Goal: Transaction & Acquisition: Purchase product/service

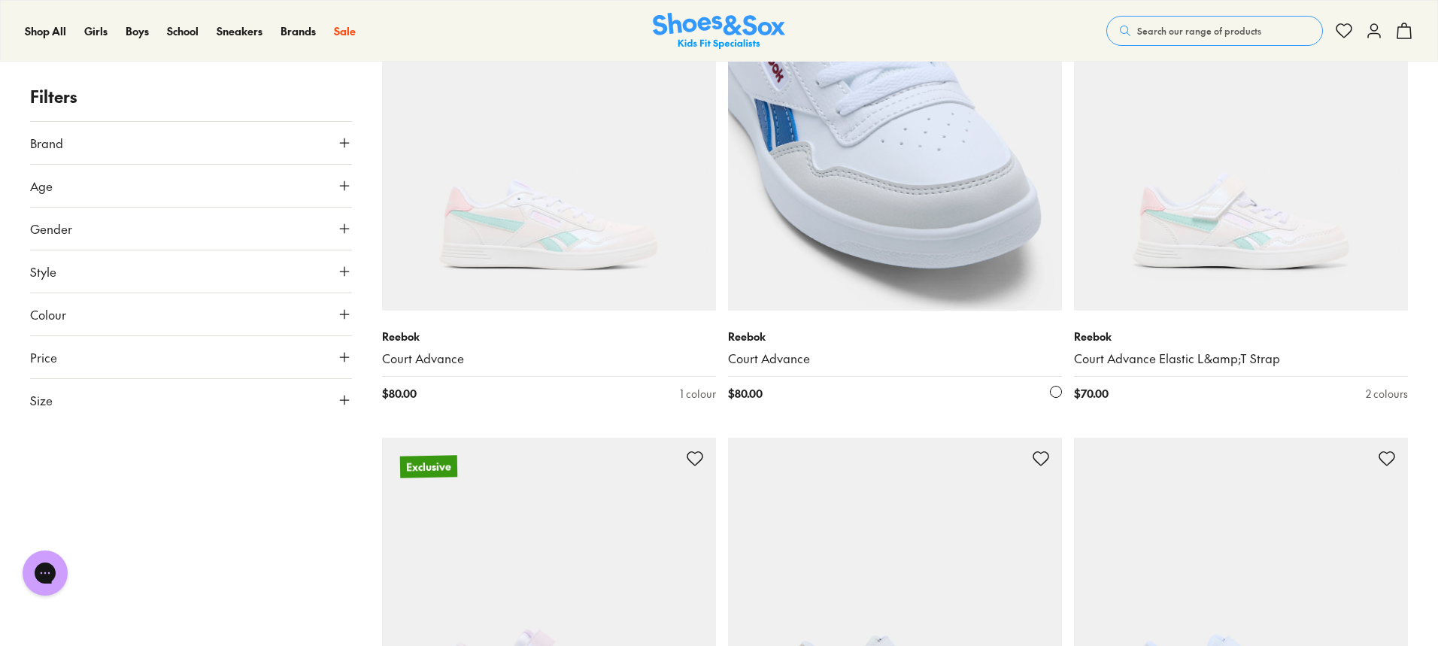
scroll to position [226, 0]
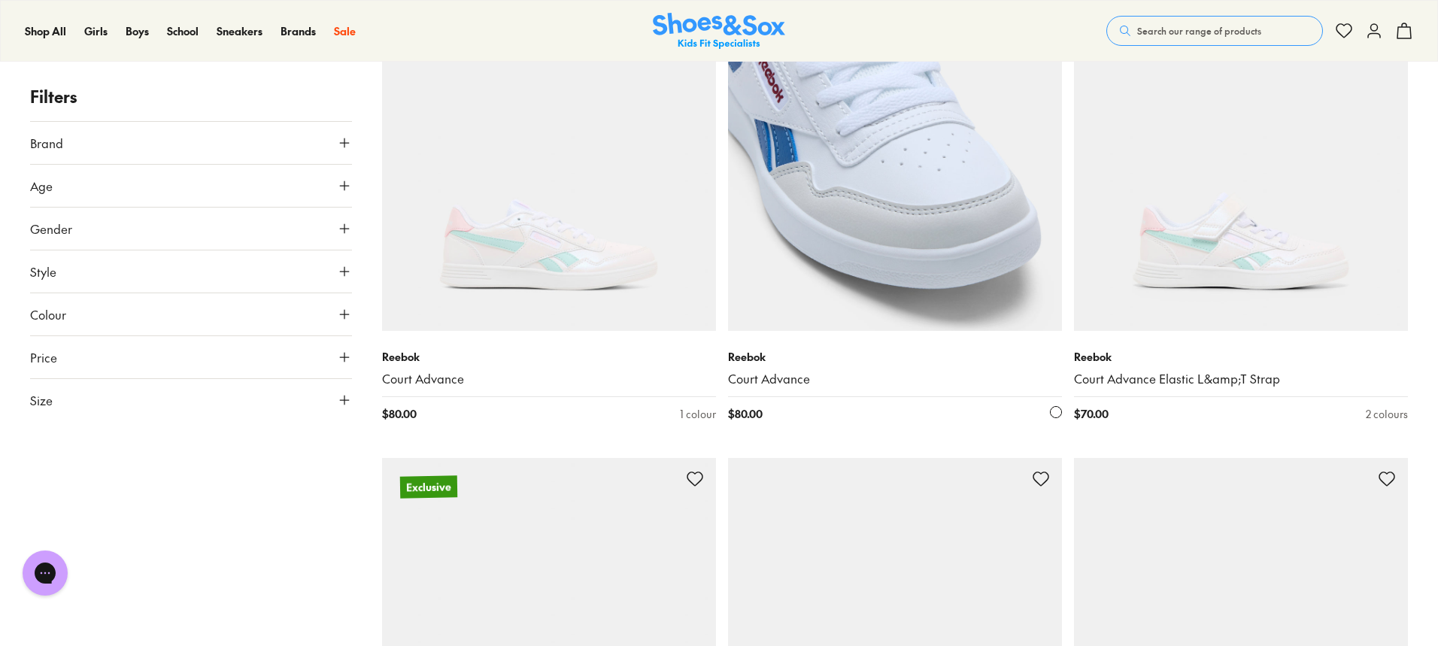
click at [935, 256] on img at bounding box center [895, 164] width 334 height 334
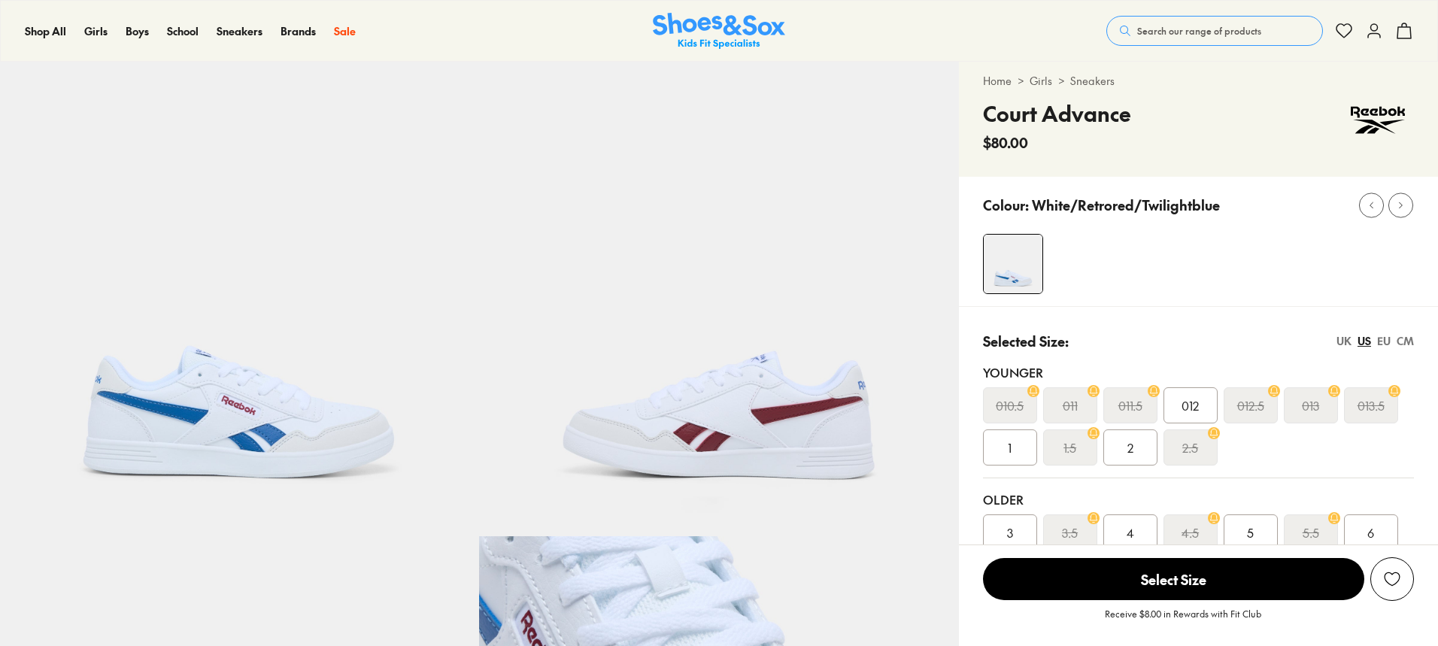
select select "*"
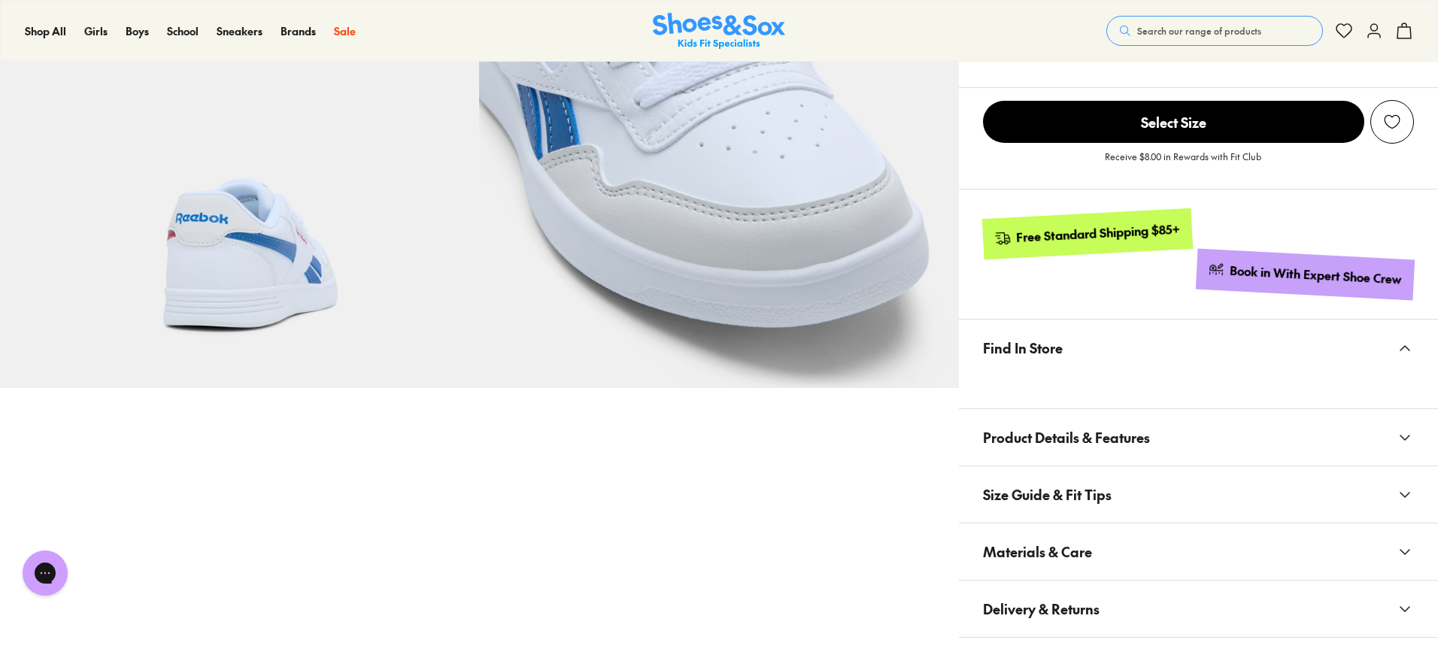
scroll to position [752, 0]
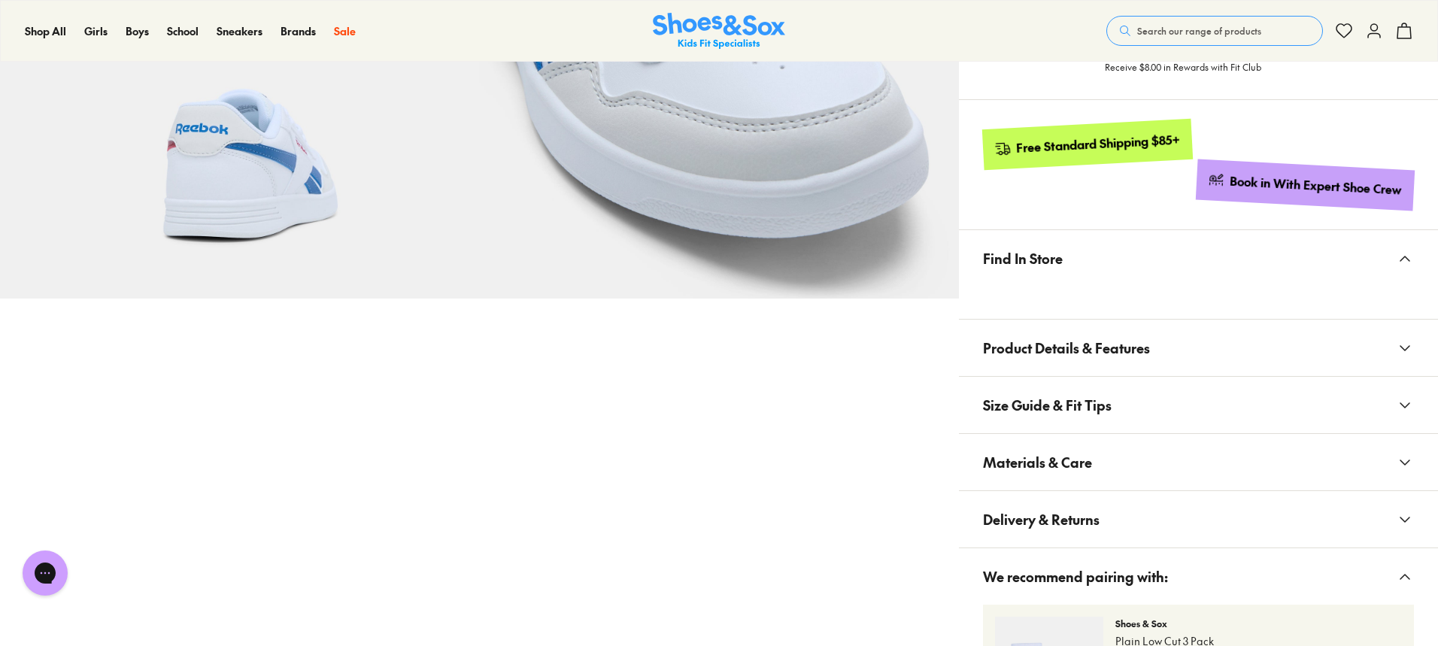
click at [1399, 460] on icon at bounding box center [1405, 462] width 18 height 18
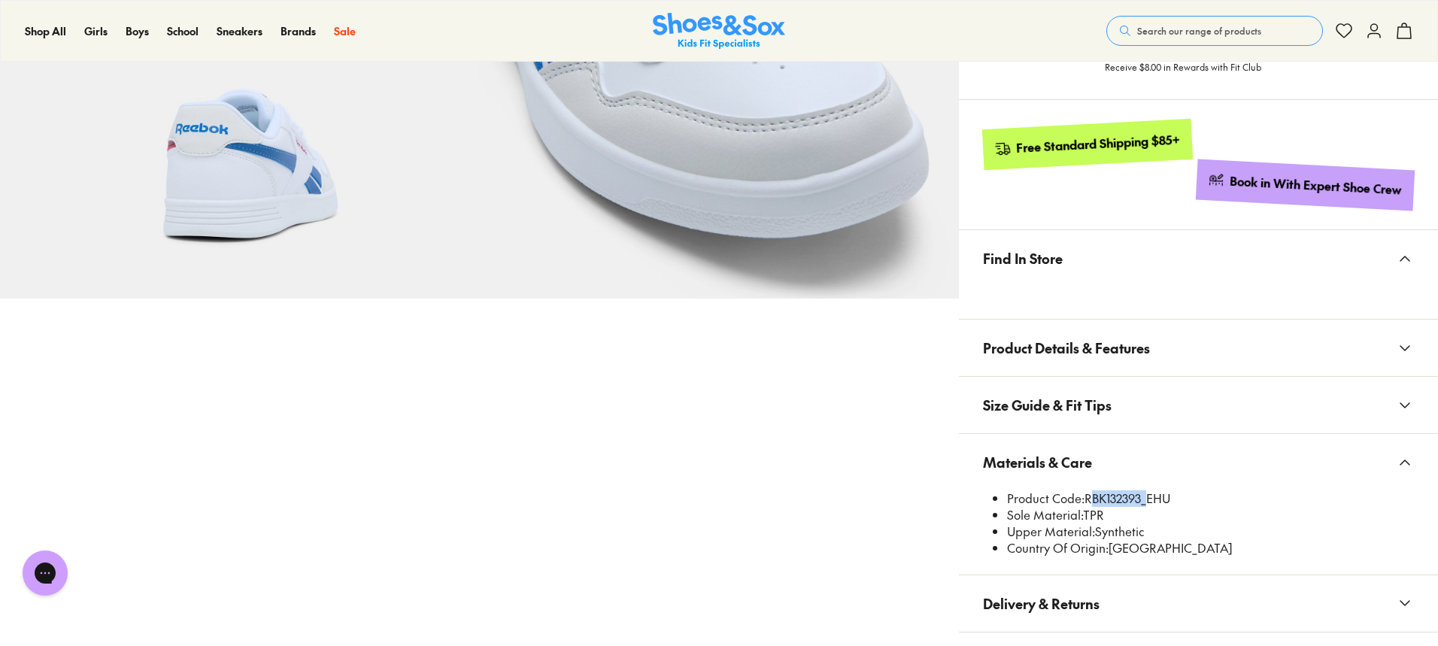
drag, startPoint x: 1140, startPoint y: 496, endPoint x: 1089, endPoint y: 496, distance: 51.1
click at [1089, 496] on li "Product Code: RBK132393_EHU" at bounding box center [1210, 498] width 407 height 17
copy li "RBK132393"
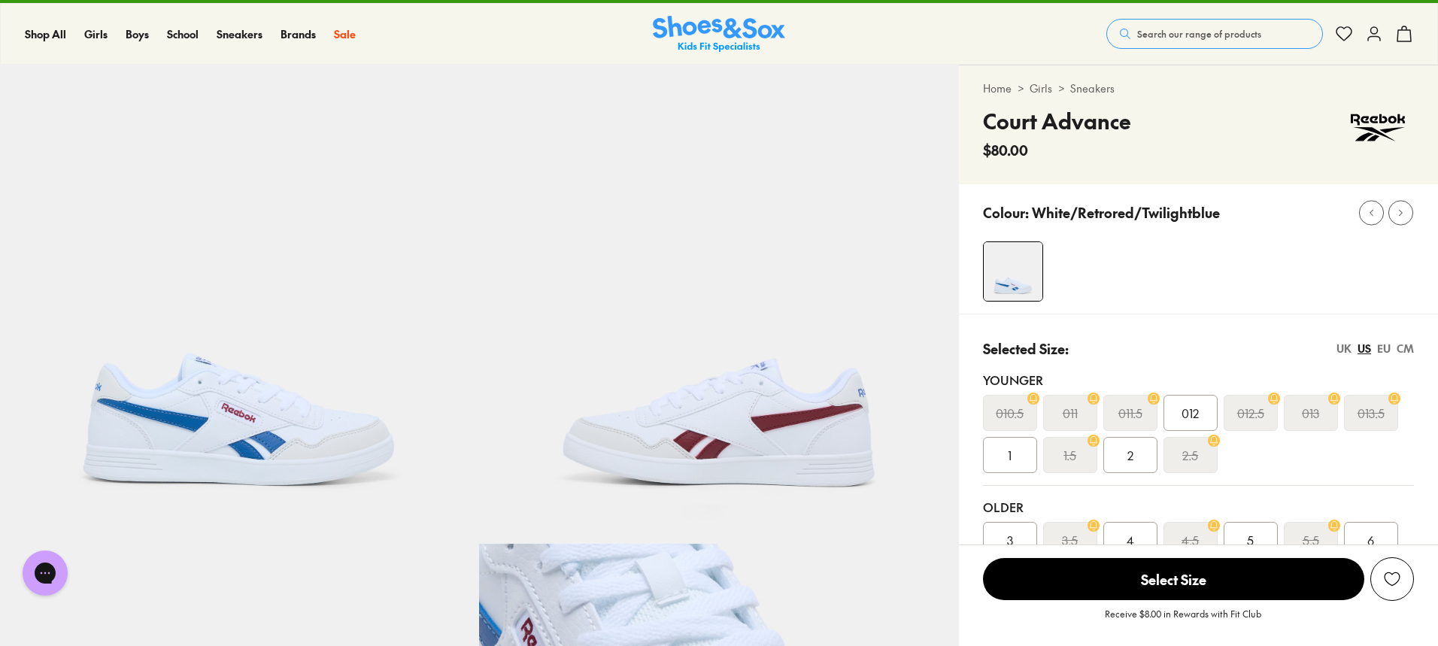
scroll to position [0, 0]
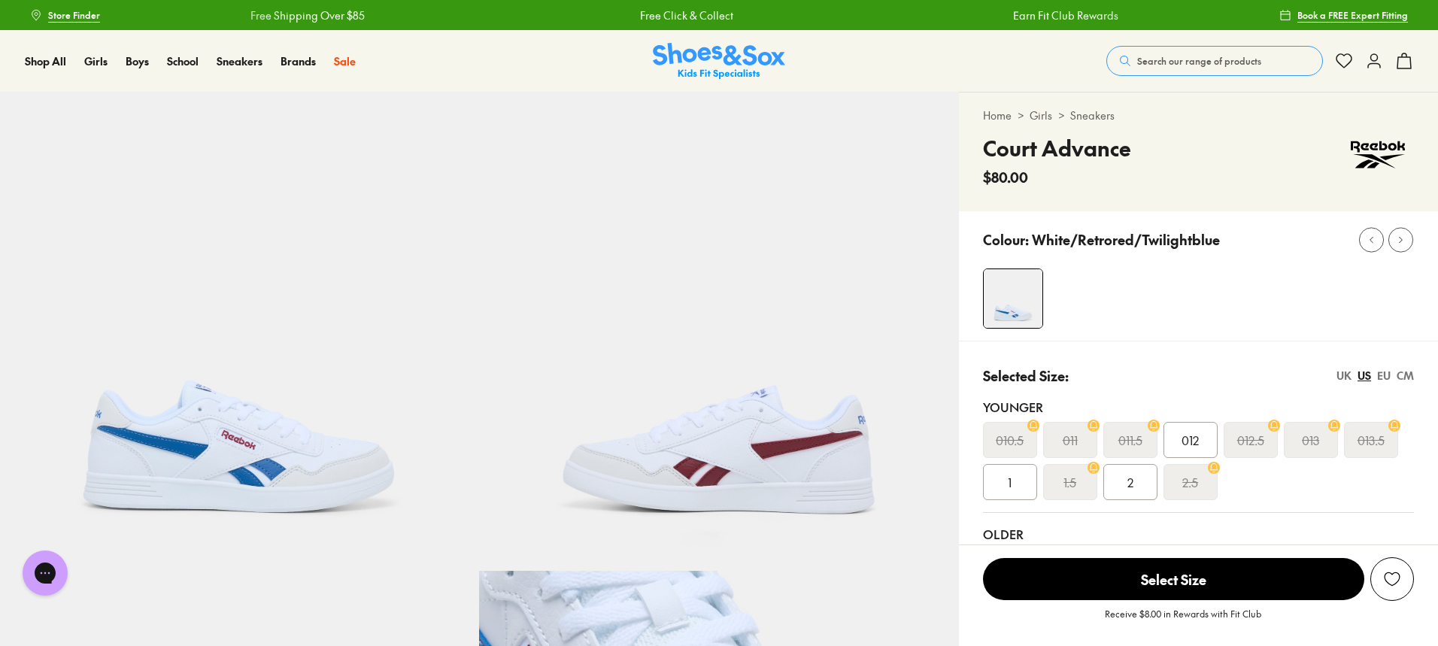
click at [1174, 64] on span "Search our range of products" at bounding box center [1199, 61] width 124 height 14
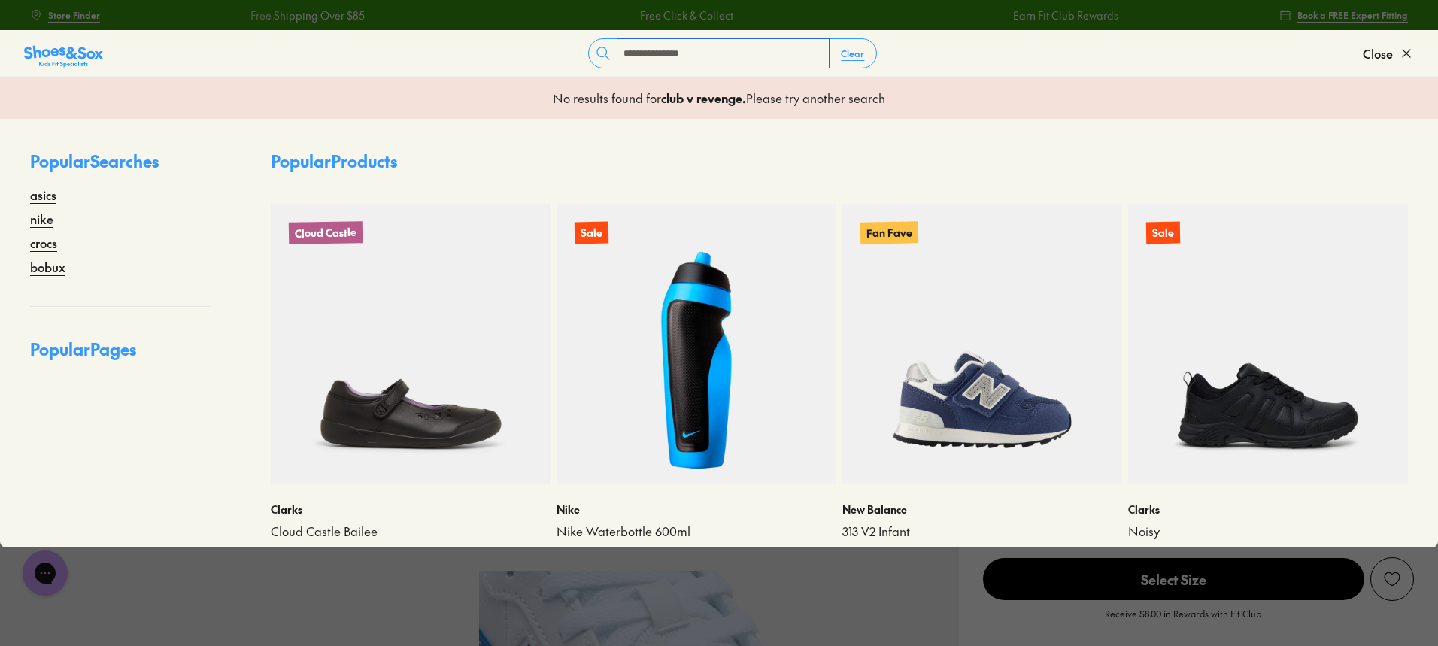
click at [728, 55] on input "**********" at bounding box center [722, 53] width 211 height 29
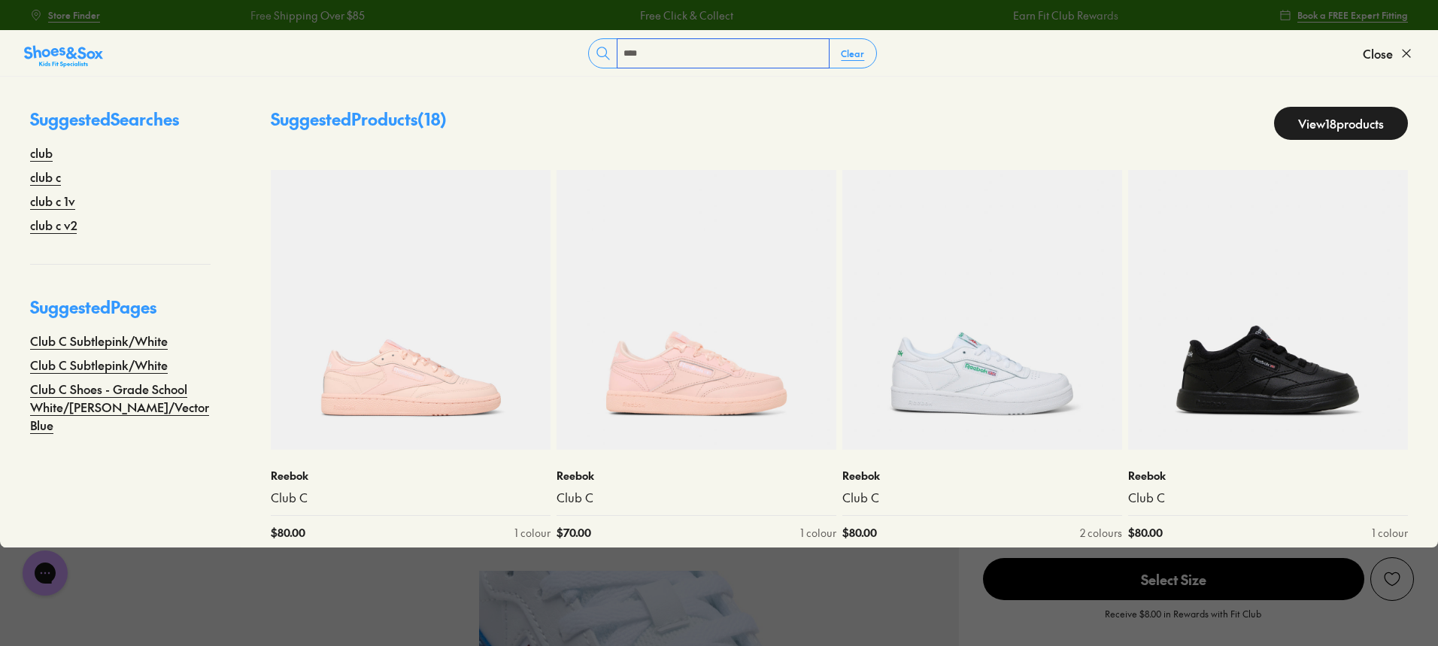
type input "****"
click at [1280, 120] on link "View 18 products" at bounding box center [1341, 123] width 134 height 33
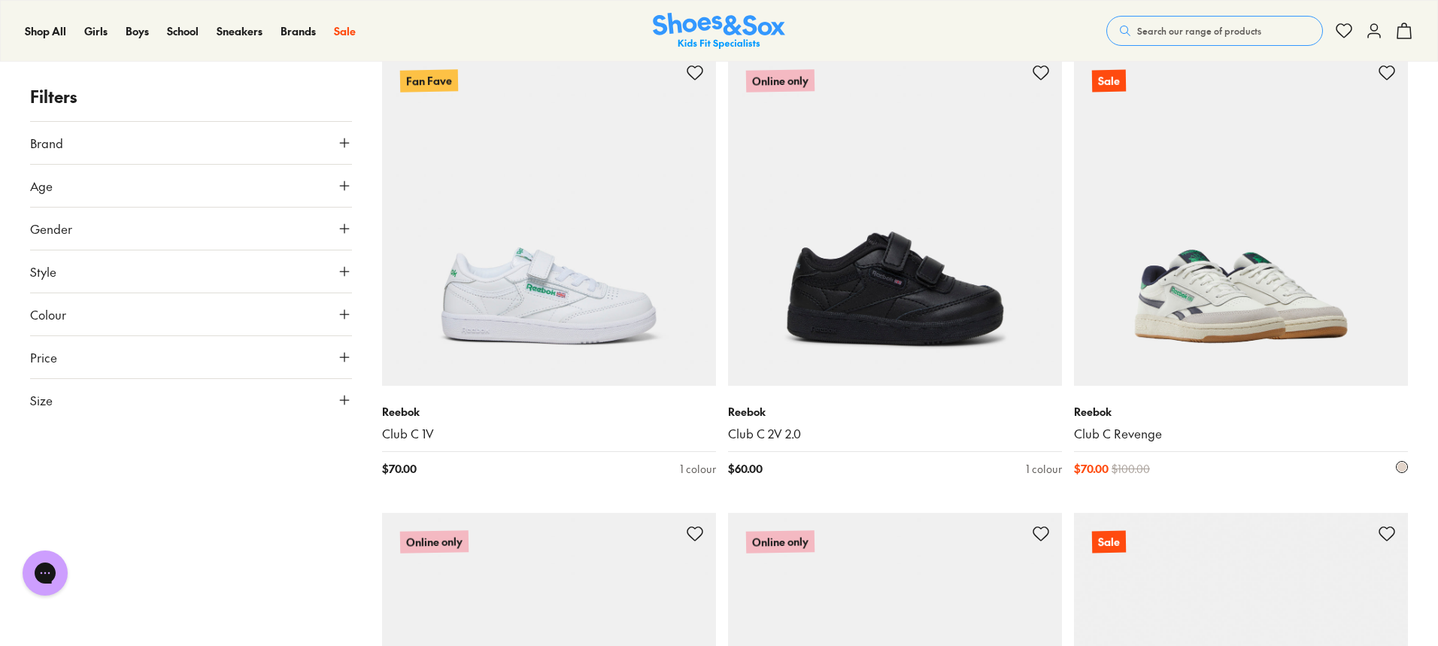
scroll to position [1579, 0]
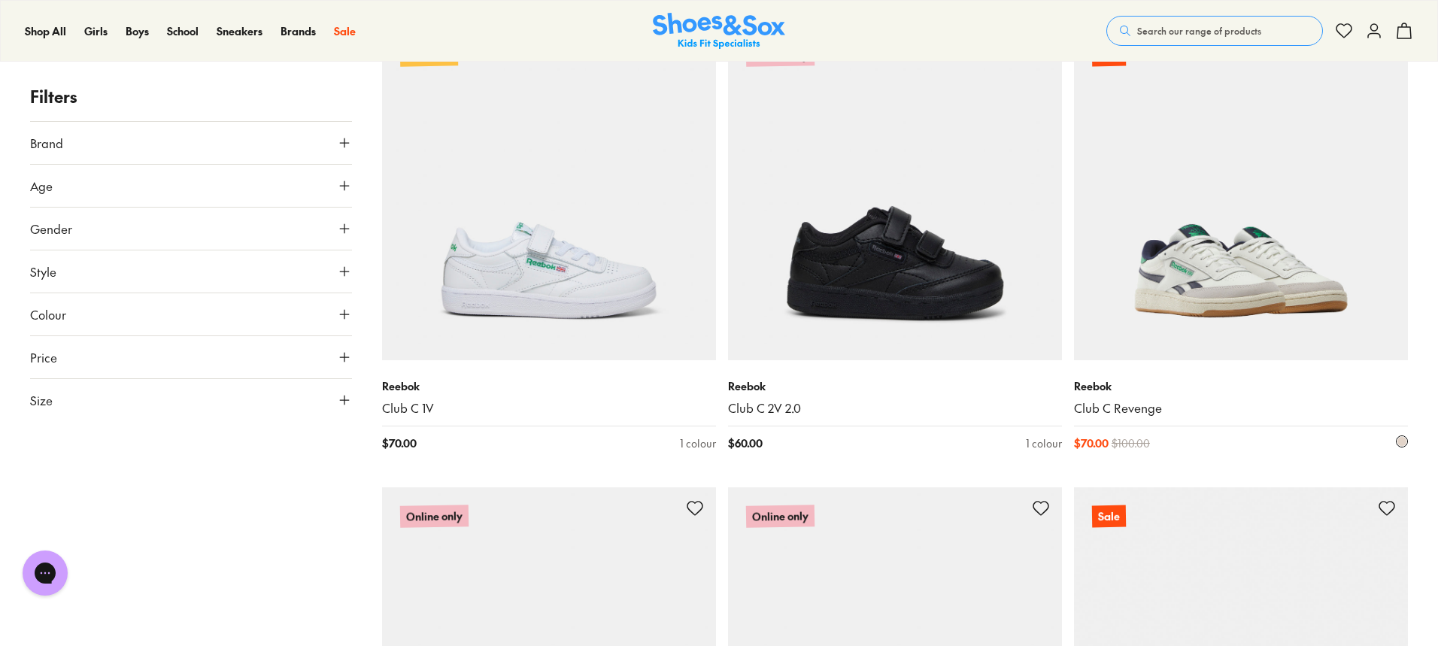
click at [1216, 297] on img at bounding box center [1241, 193] width 334 height 334
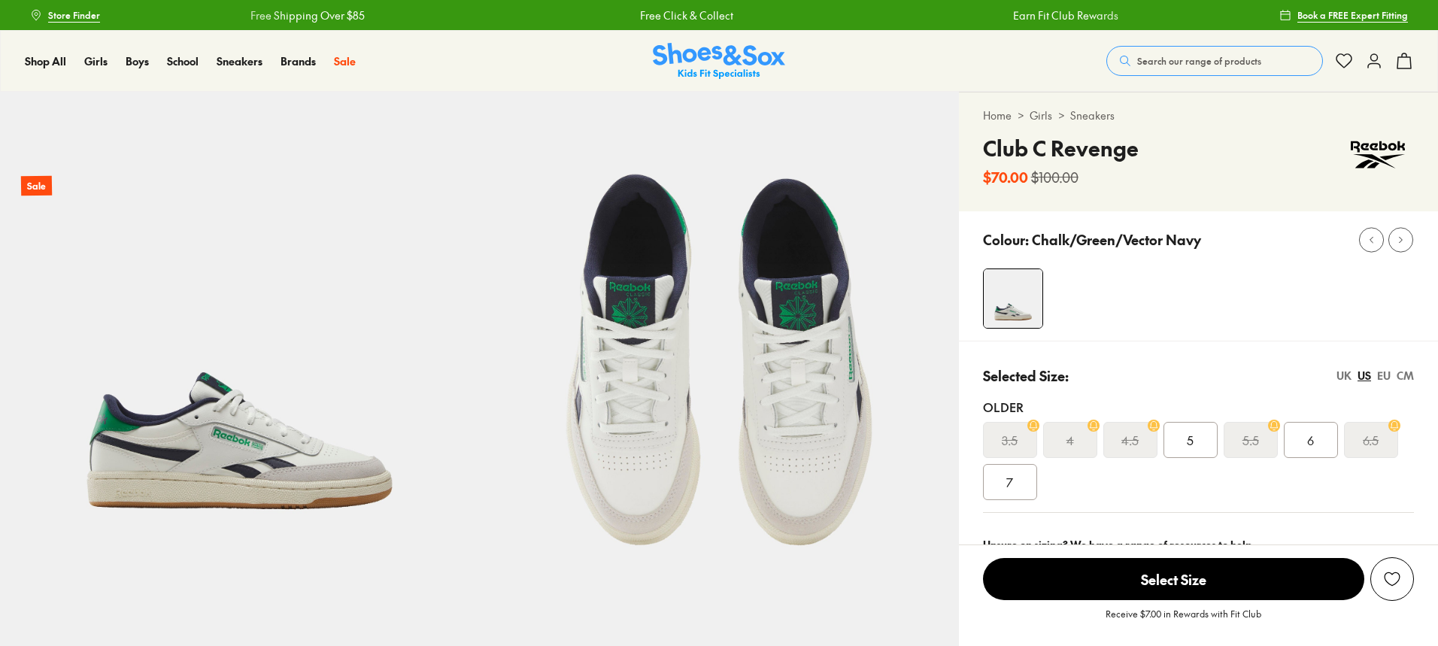
select select "*"
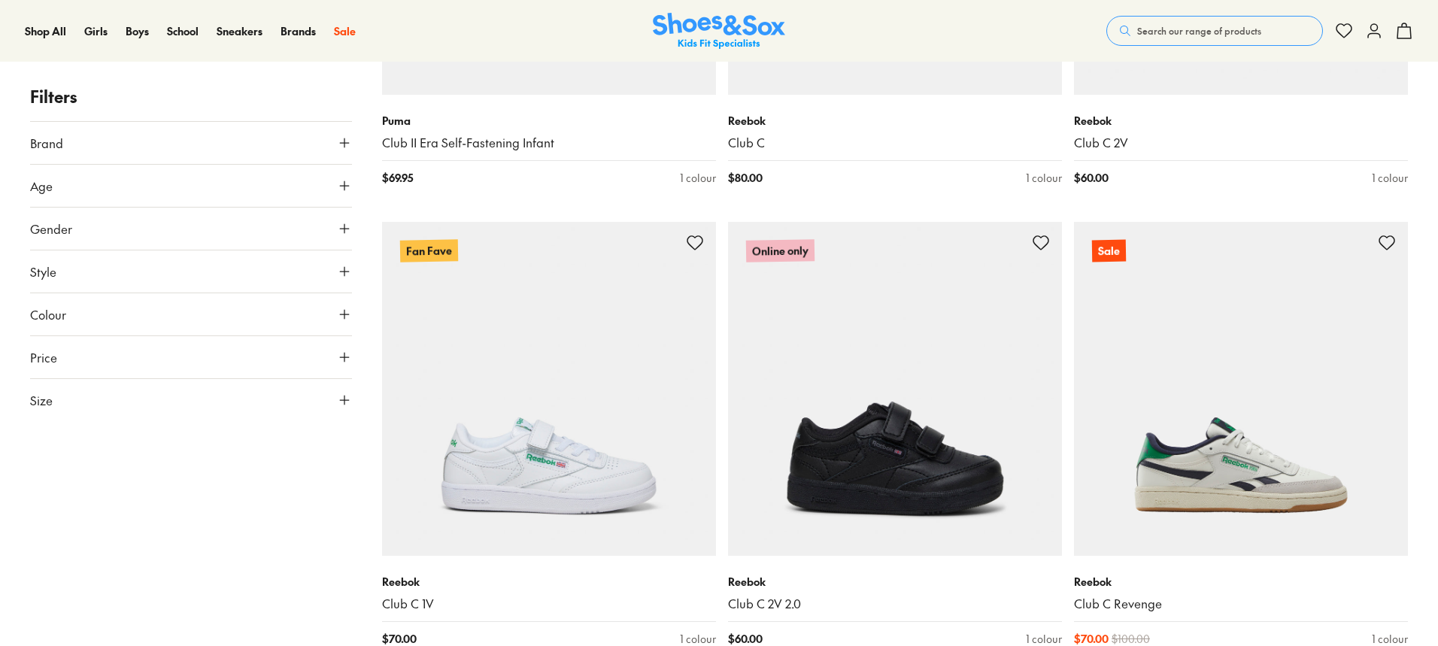
click at [1150, 38] on button "Search our range of products" at bounding box center [1214, 31] width 217 height 30
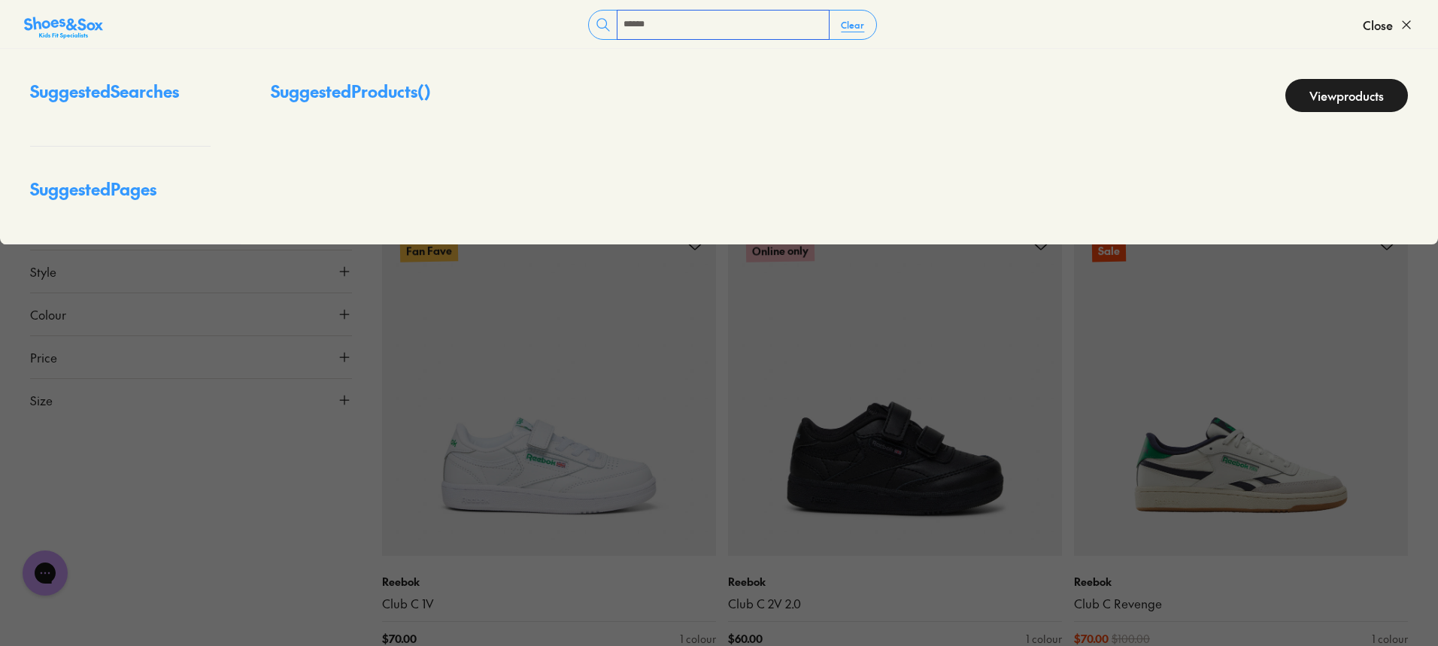
type input "******"
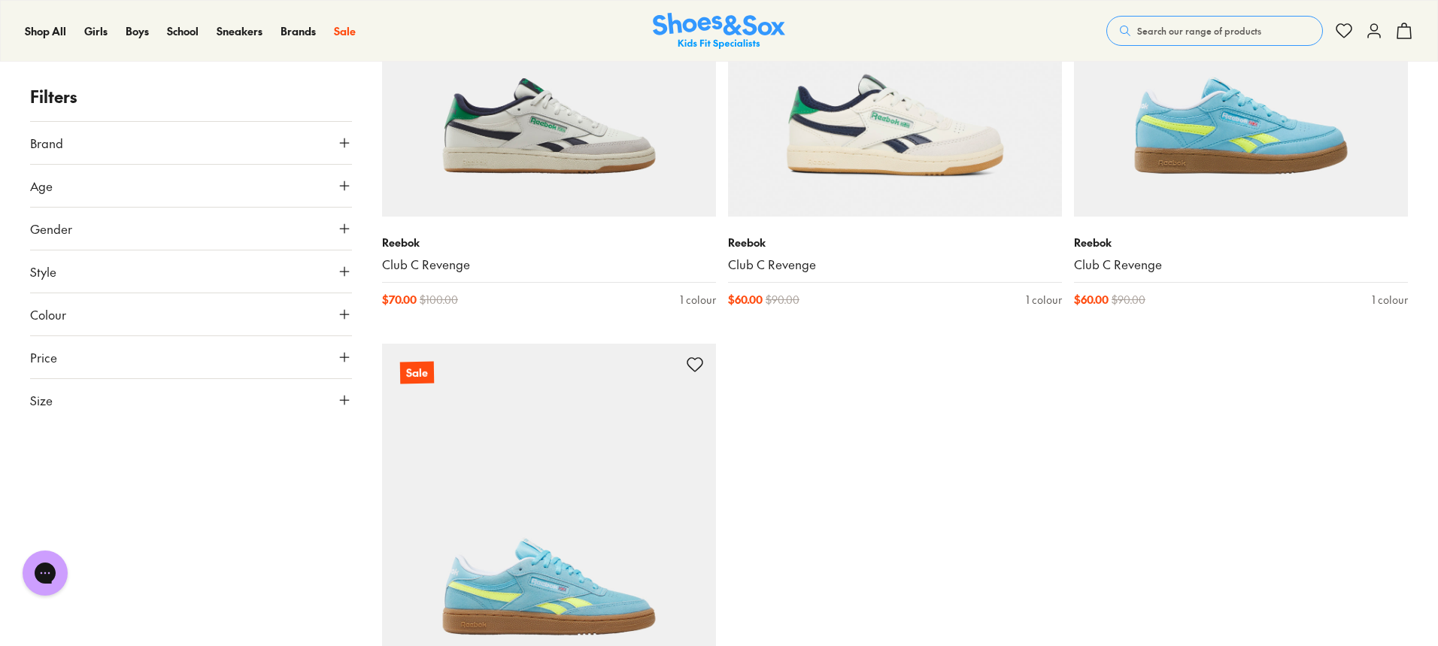
scroll to position [2181, 0]
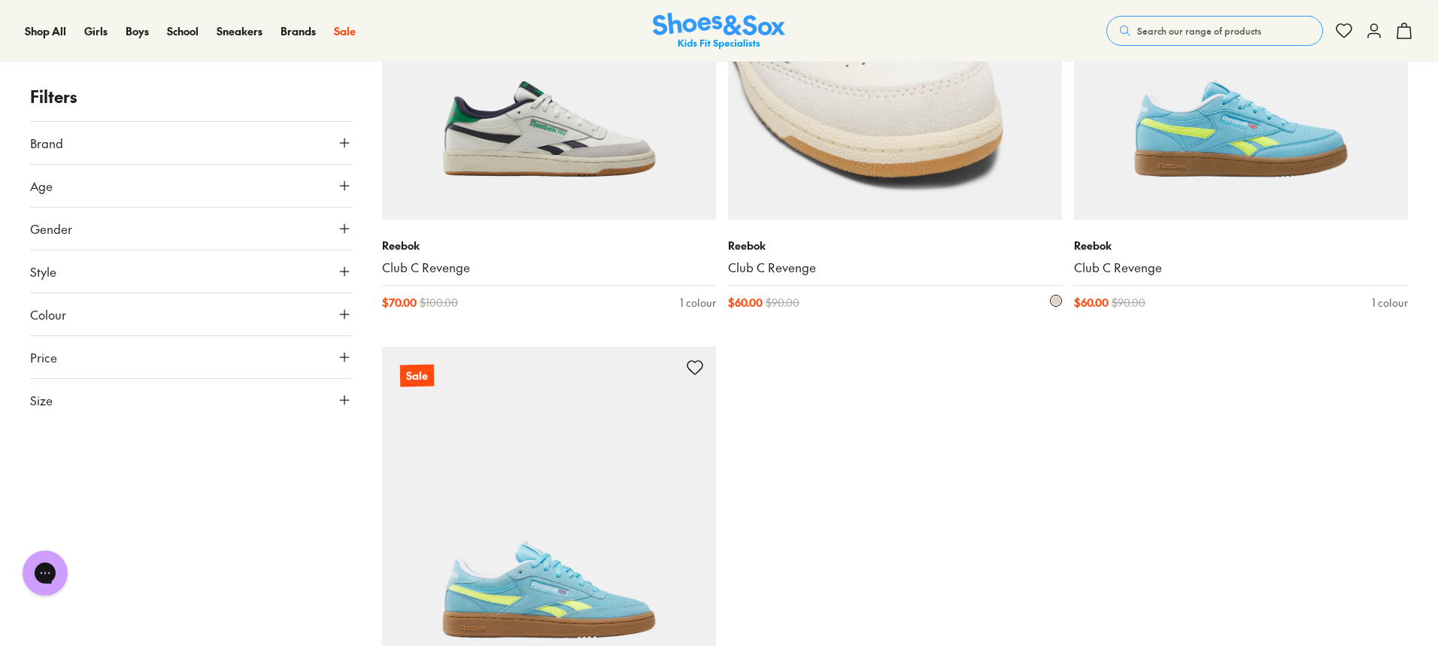
click at [949, 170] on img at bounding box center [895, 53] width 334 height 334
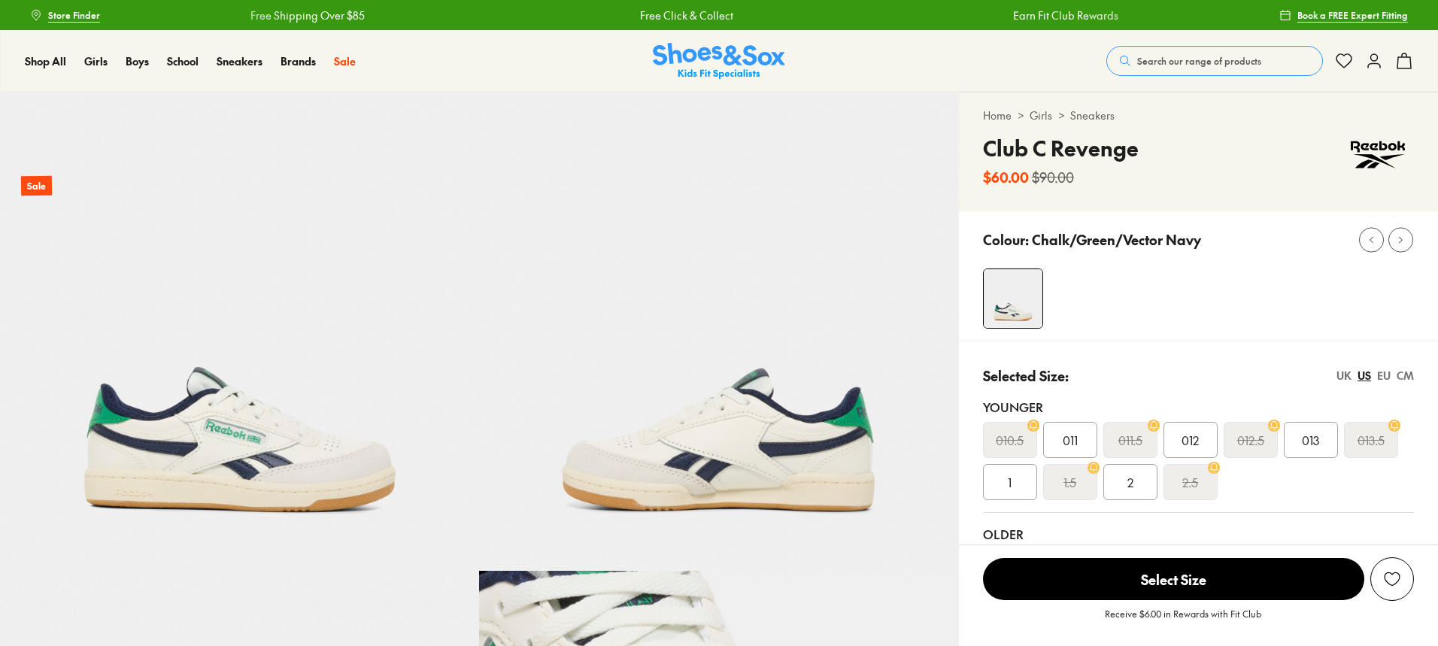
select select "*"
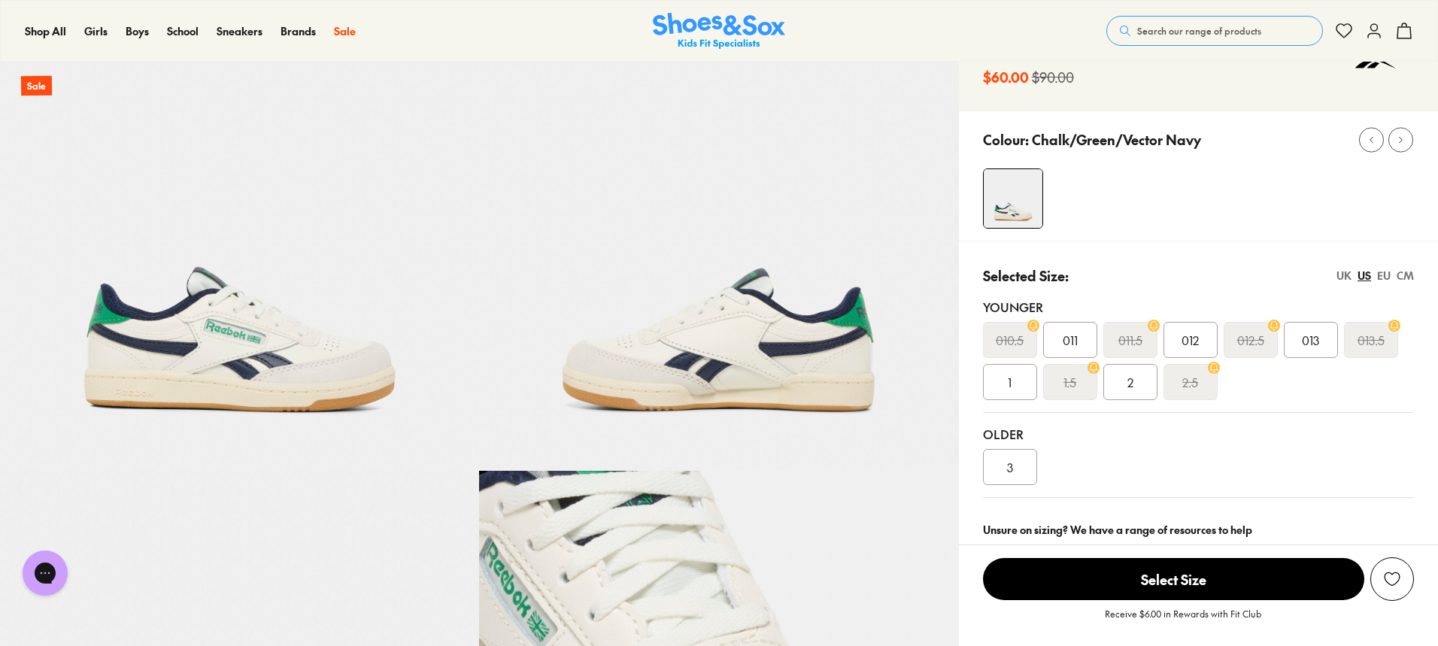
scroll to position [226, 0]
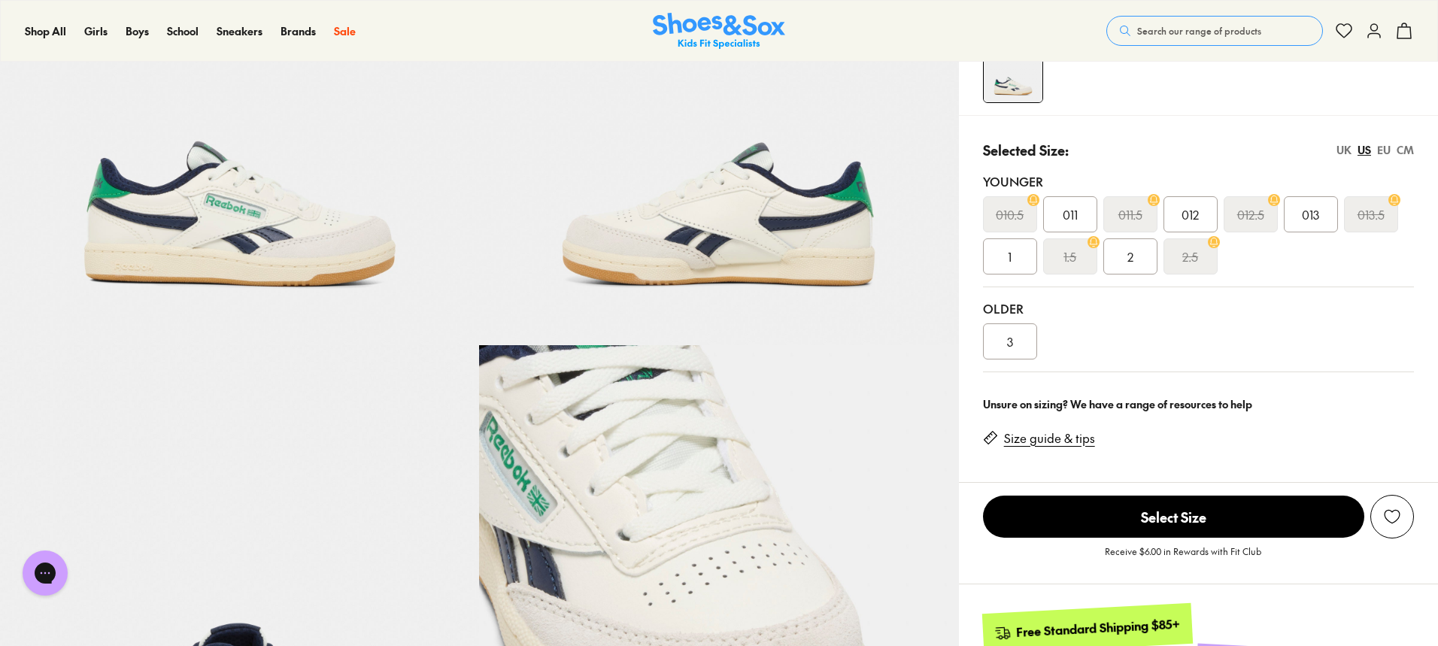
click at [1126, 265] on div "2" at bounding box center [1130, 256] width 54 height 36
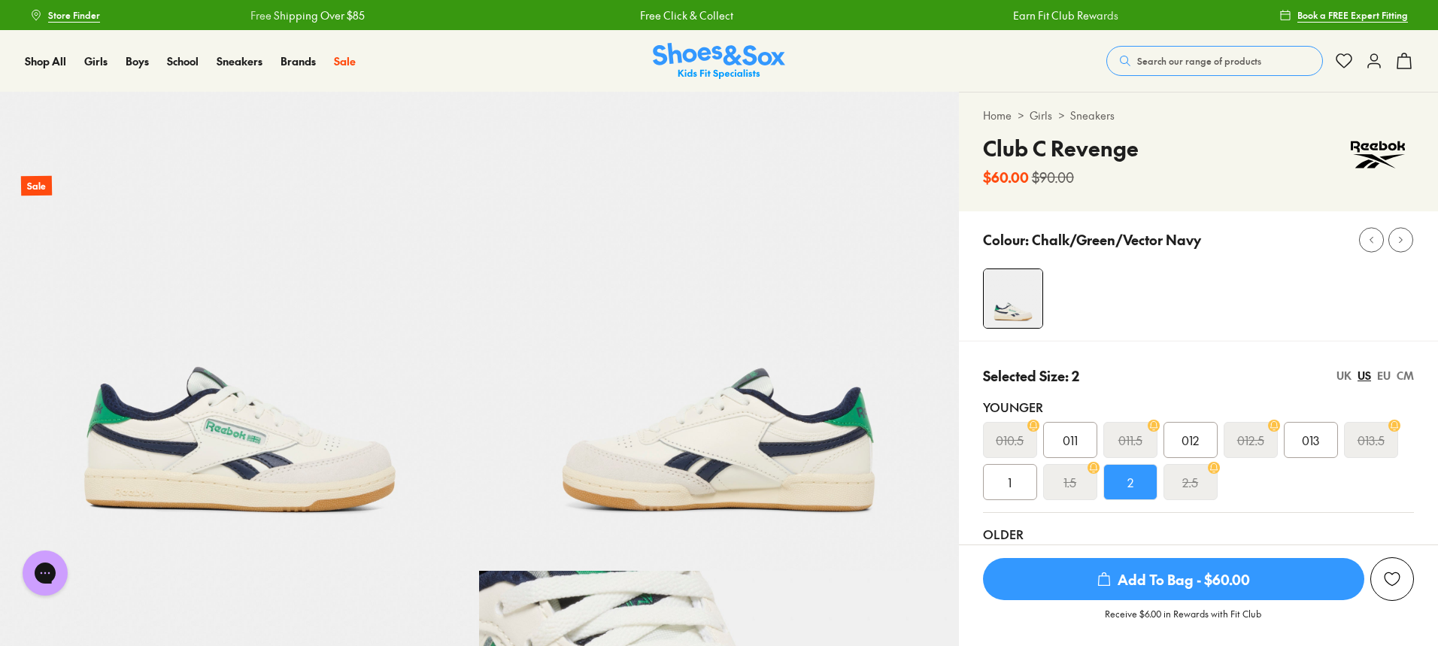
click at [1241, 62] on span "Search our range of products" at bounding box center [1199, 61] width 124 height 14
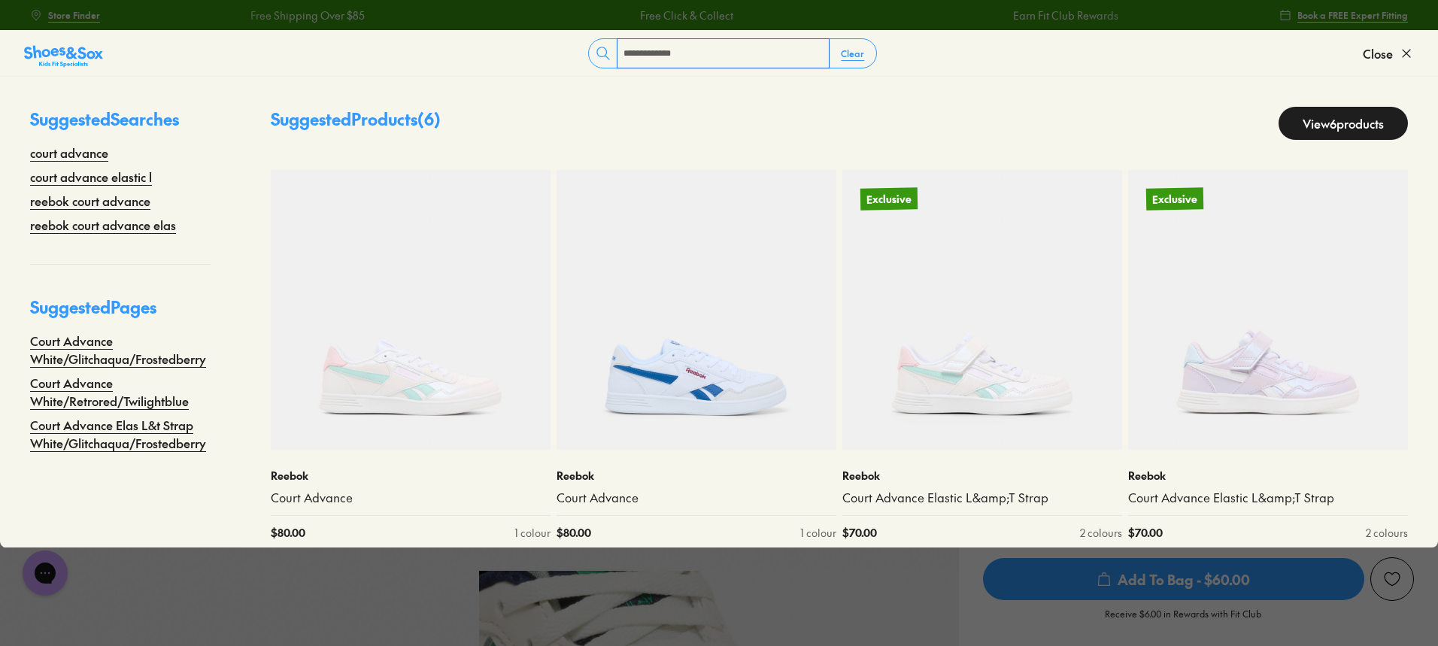
type input "**********"
click at [1293, 115] on link "View 6 products" at bounding box center [1342, 123] width 129 height 33
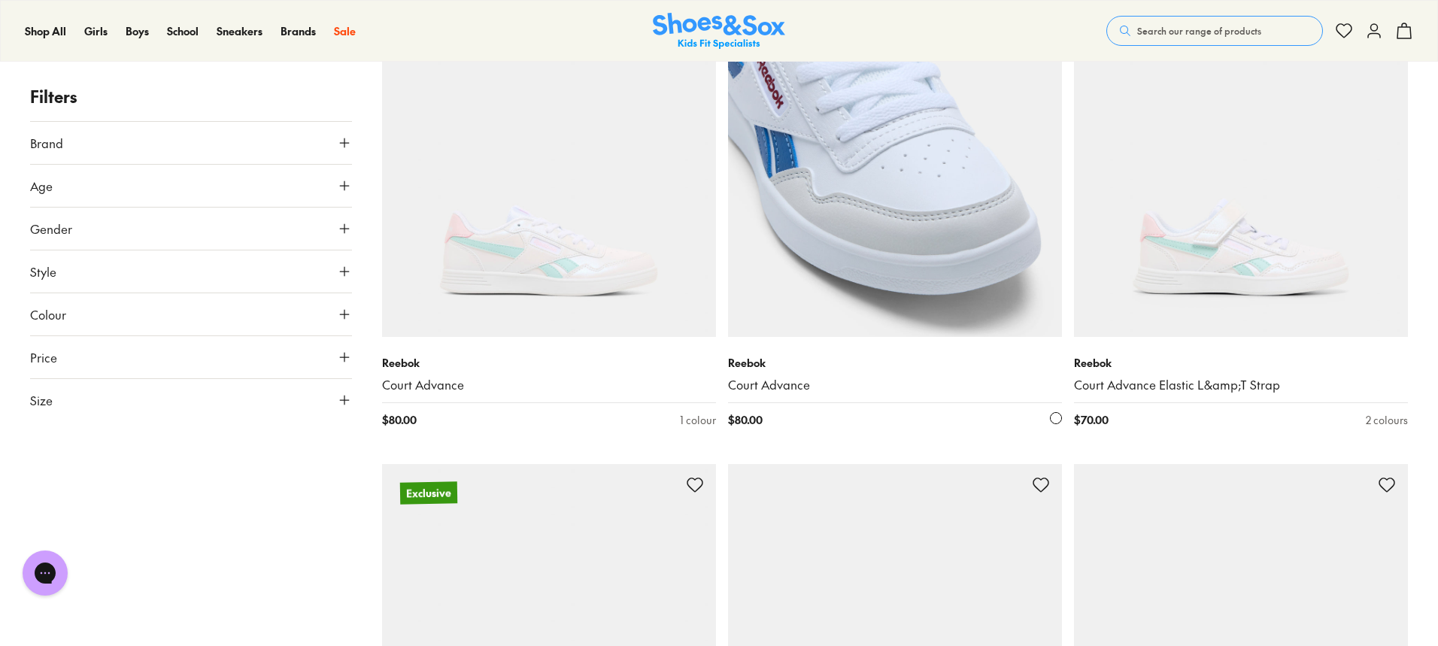
scroll to position [226, 0]
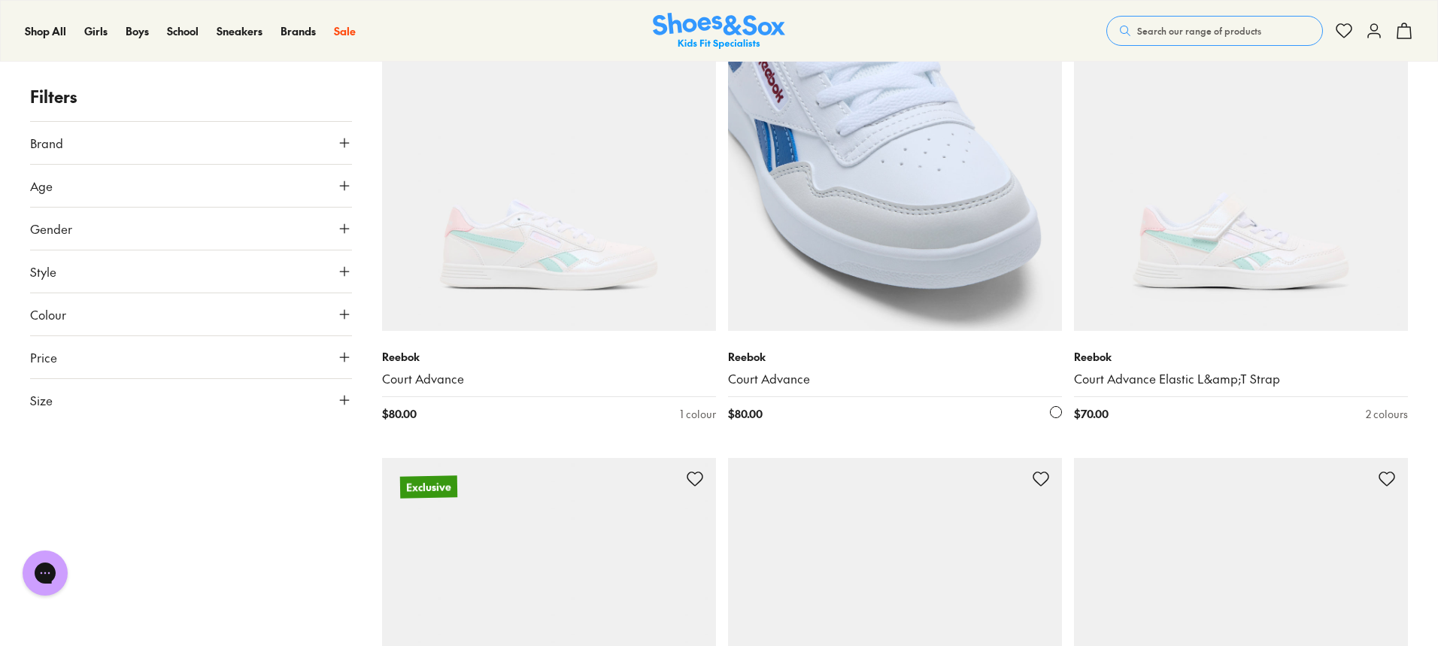
click at [862, 263] on img at bounding box center [895, 164] width 334 height 334
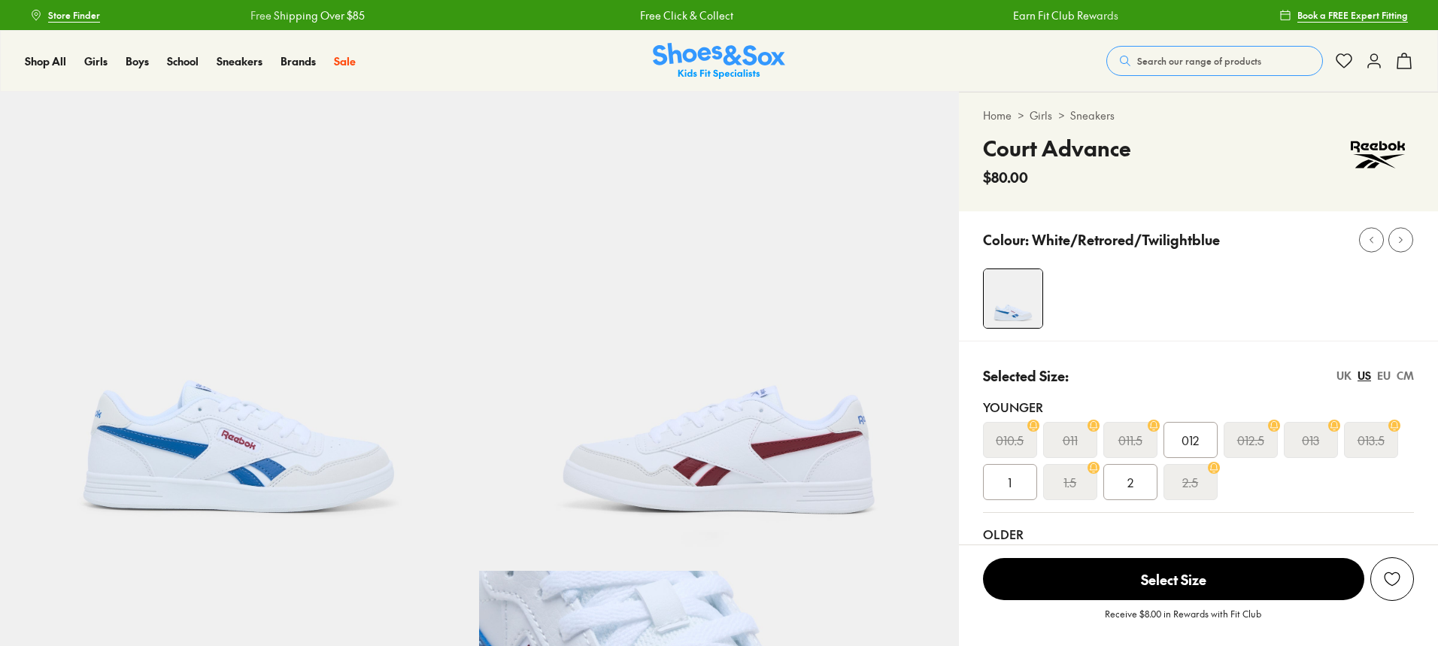
select select "*"
